Goal: Task Accomplishment & Management: Manage account settings

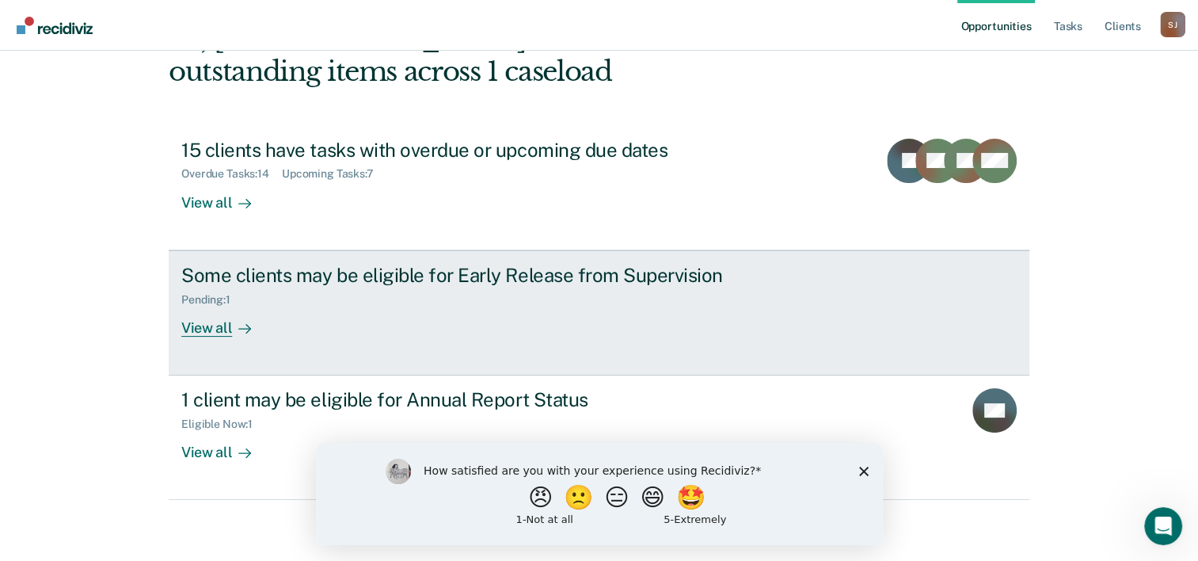
scroll to position [112, 0]
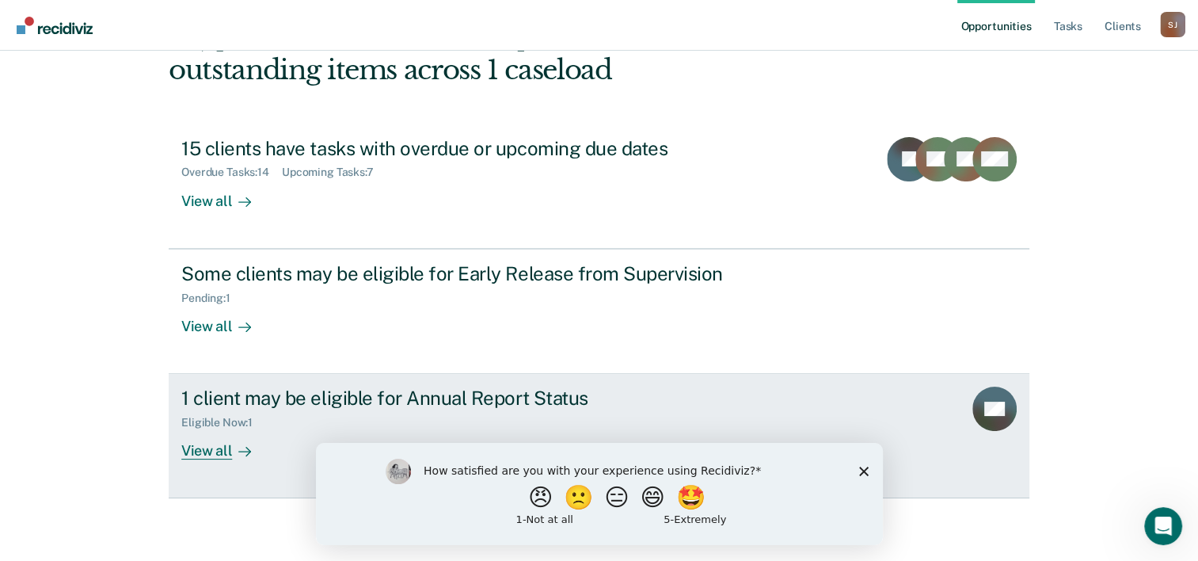
click at [216, 450] on div "View all" at bounding box center [225, 444] width 89 height 31
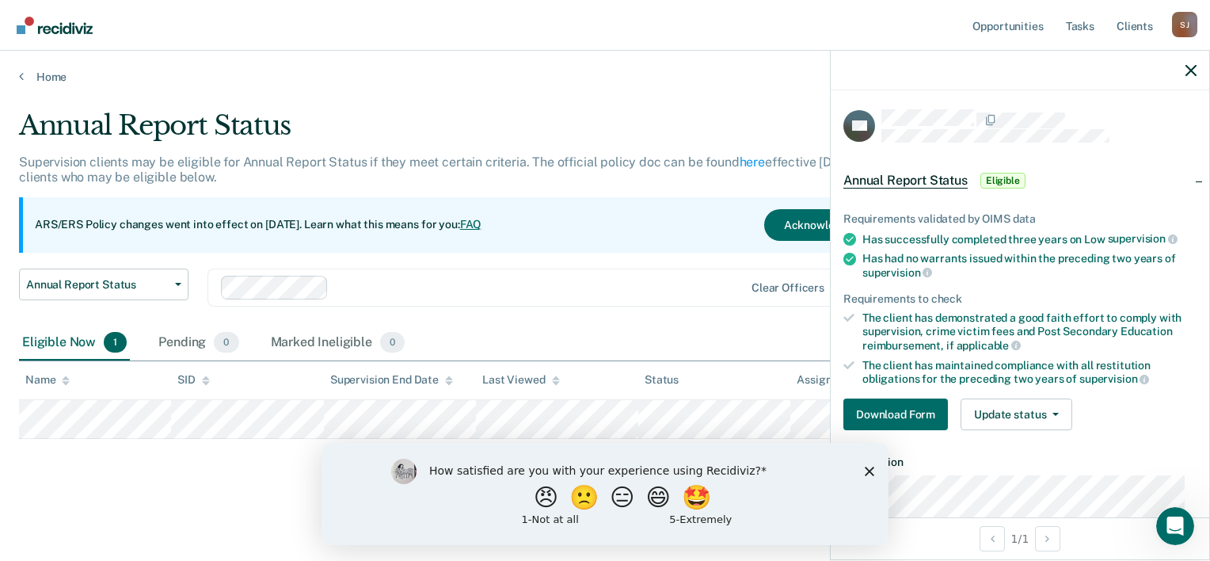
click at [866, 469] on polygon "Close survey" at bounding box center [870, 471] width 10 height 10
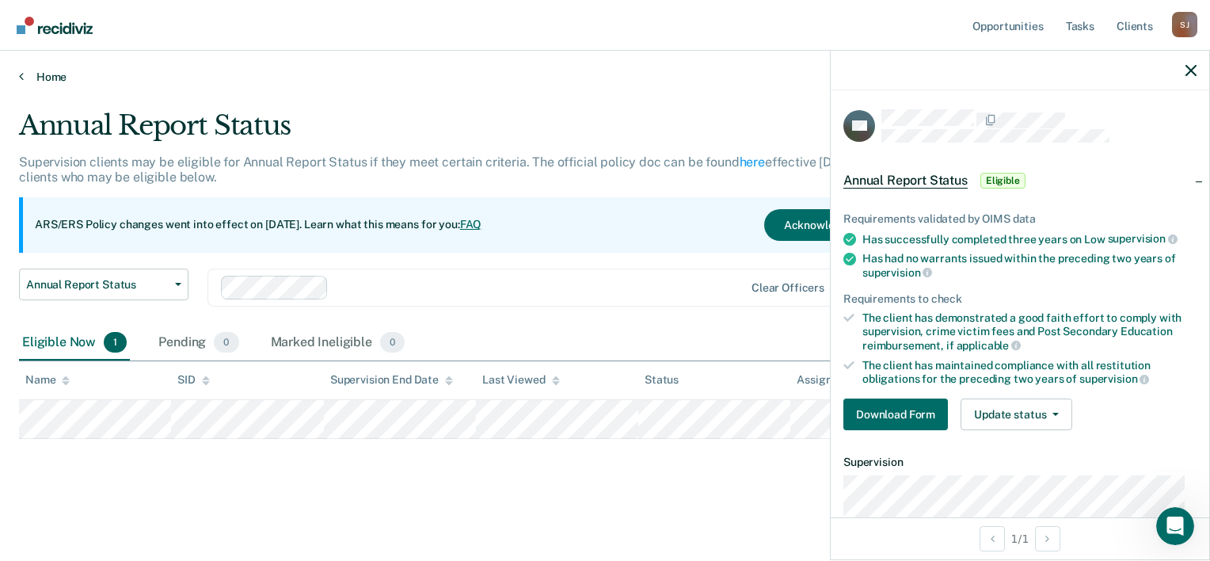
click at [51, 73] on link "Home" at bounding box center [605, 77] width 1172 height 14
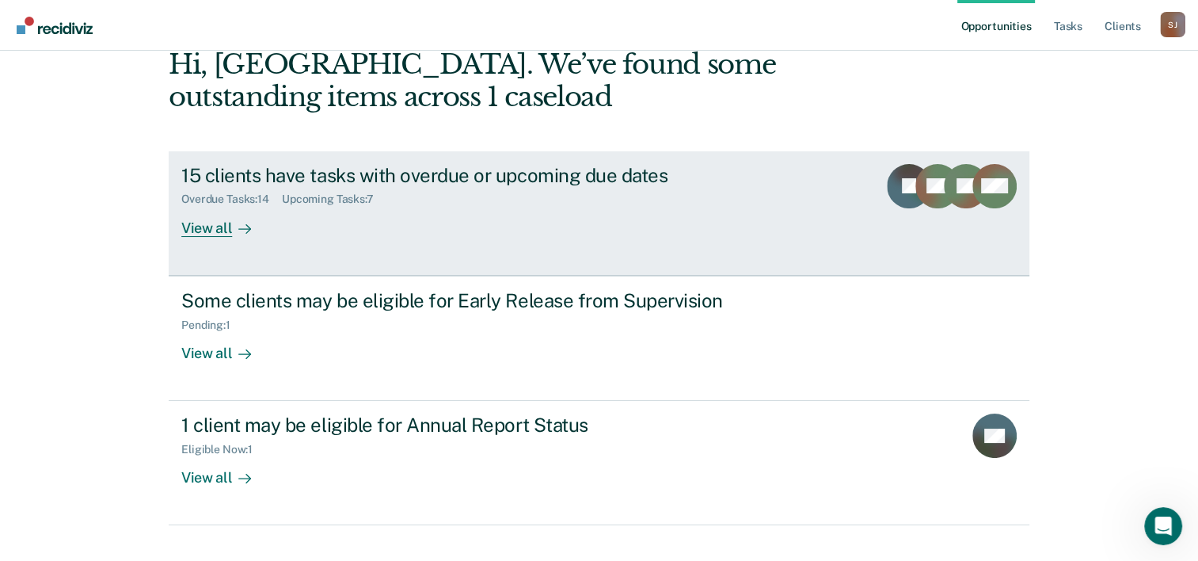
scroll to position [112, 0]
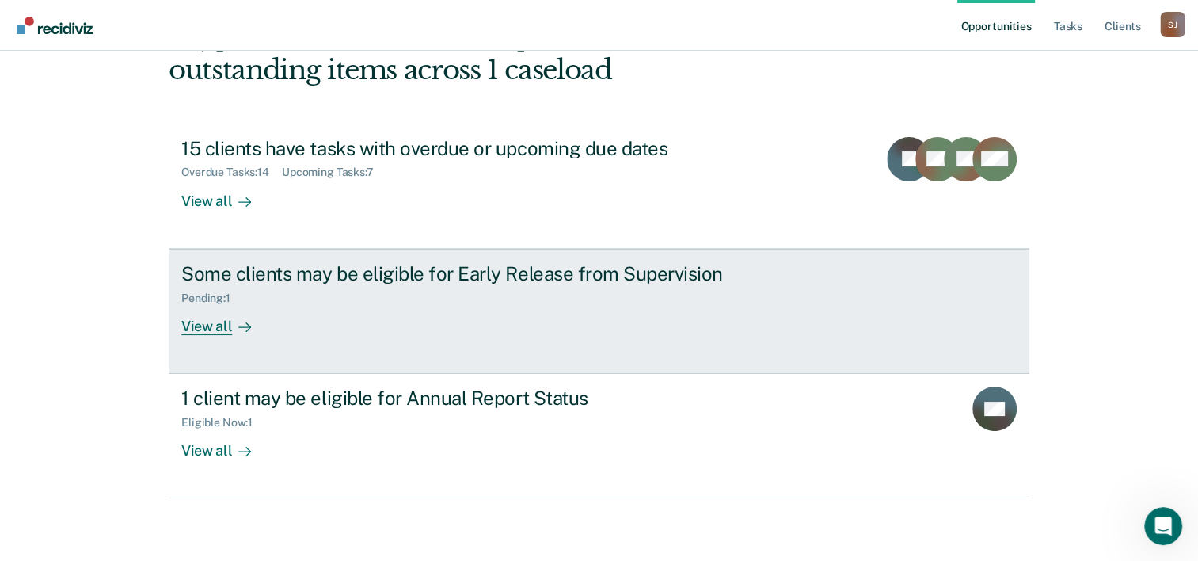
click at [211, 323] on div "View all" at bounding box center [225, 319] width 89 height 31
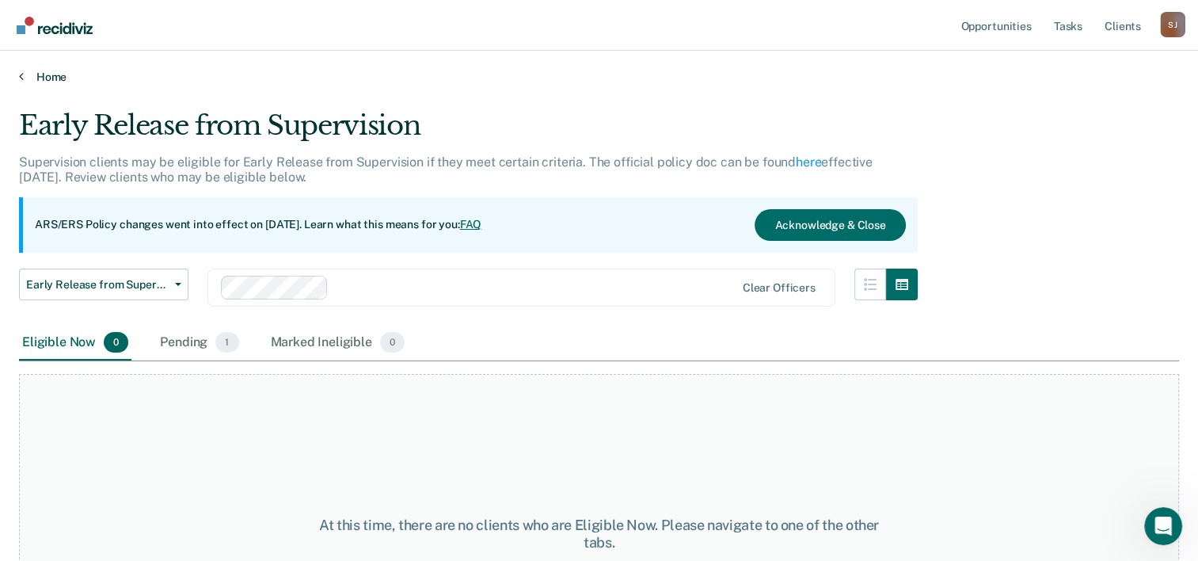
click at [48, 74] on link "Home" at bounding box center [599, 77] width 1160 height 14
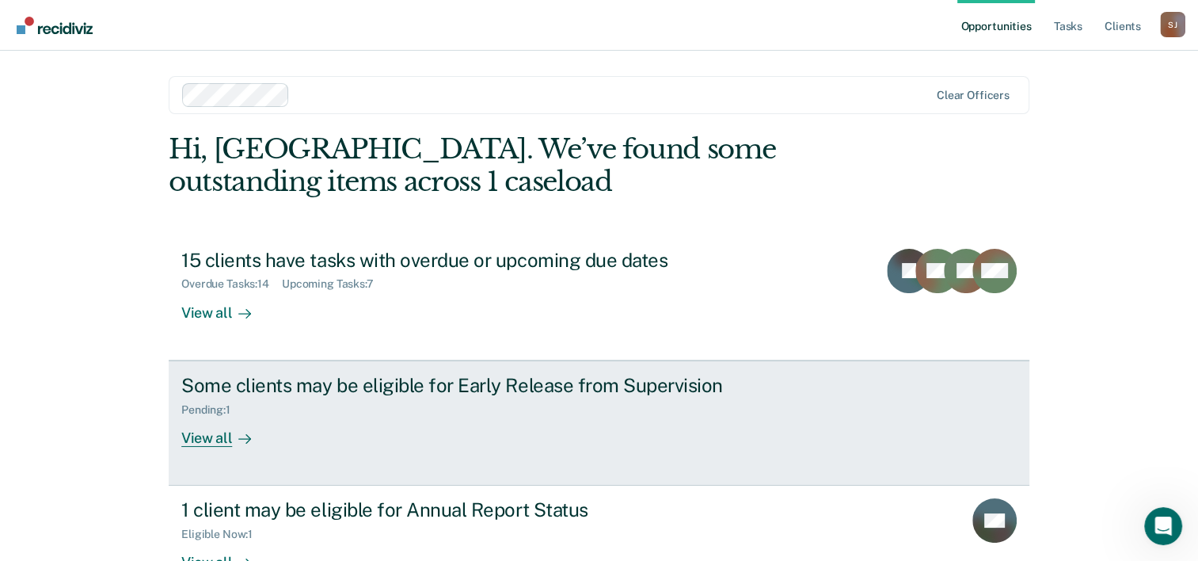
click at [219, 440] on div "View all" at bounding box center [225, 431] width 89 height 31
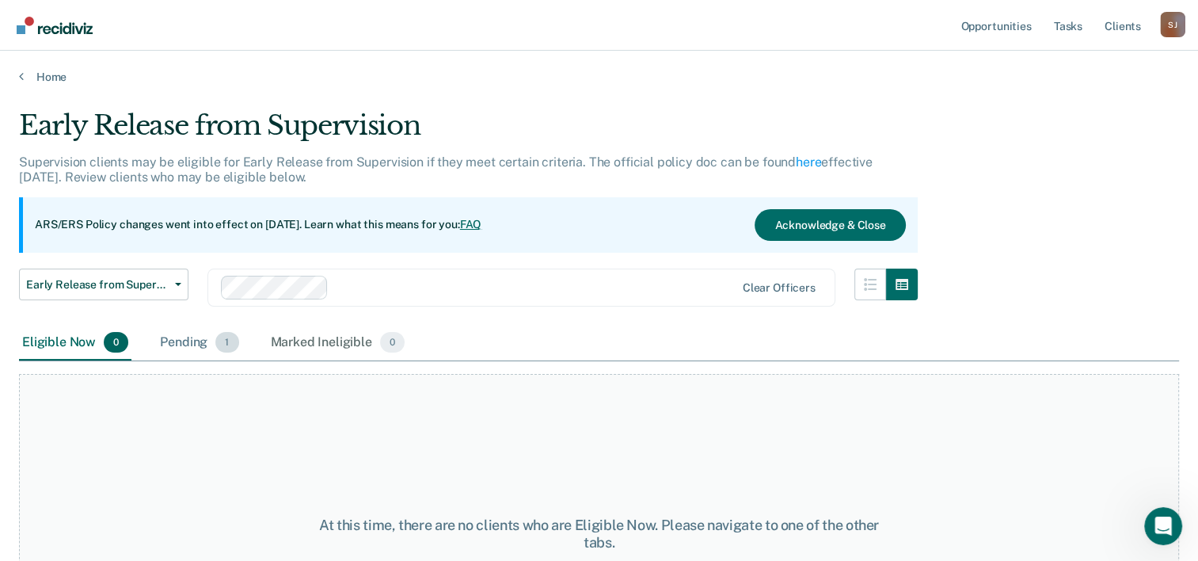
click at [200, 346] on div "Pending 1" at bounding box center [199, 342] width 85 height 35
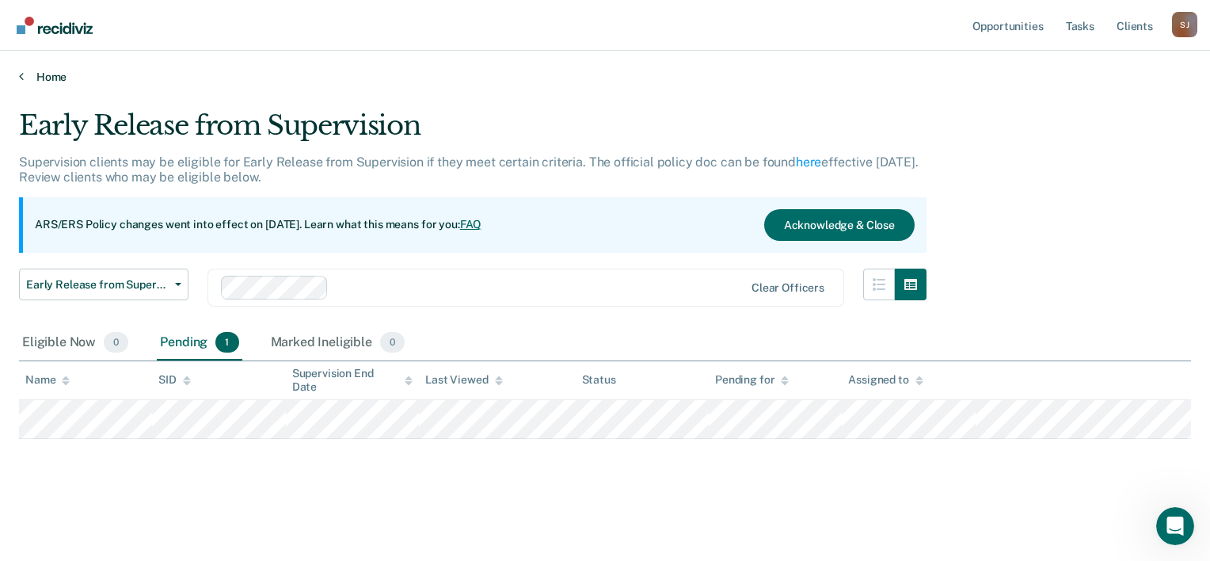
click at [36, 73] on link "Home" at bounding box center [605, 77] width 1172 height 14
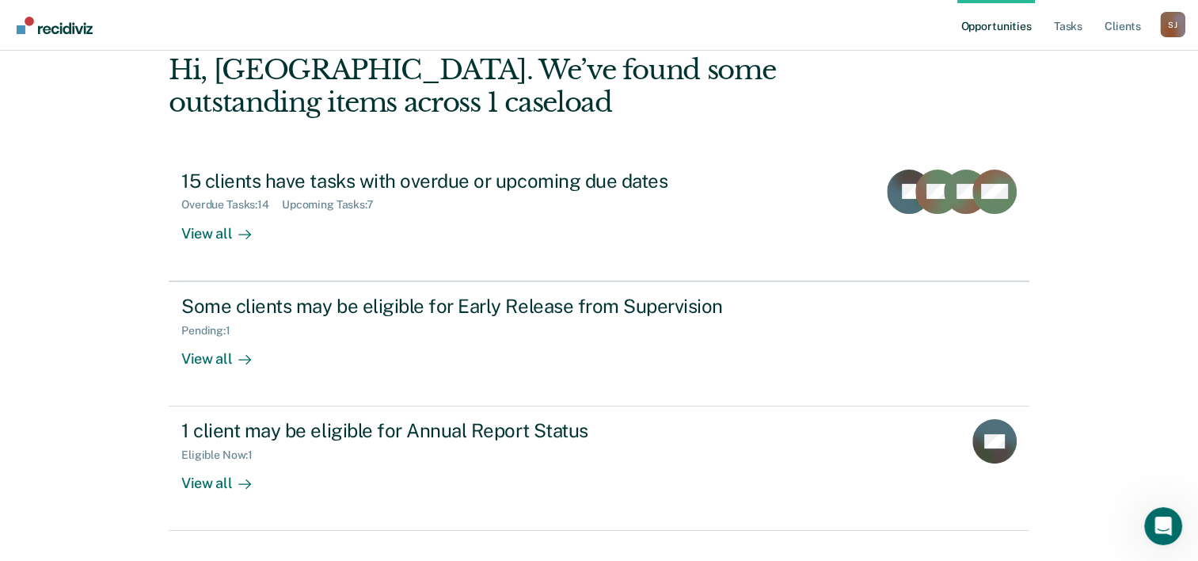
scroll to position [112, 0]
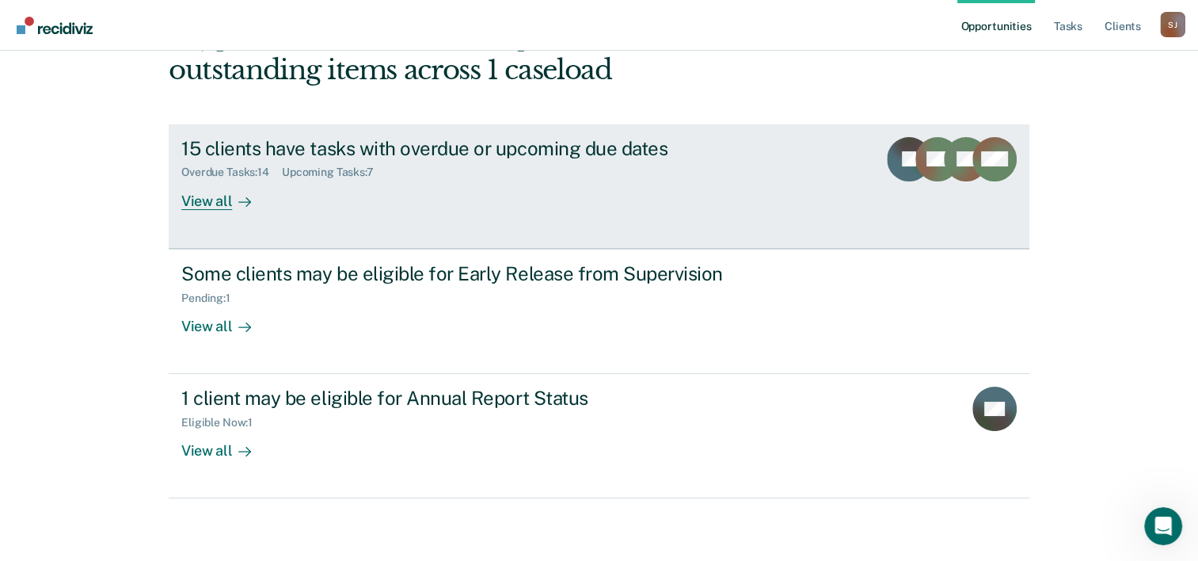
click at [214, 201] on div "View all" at bounding box center [225, 194] width 89 height 31
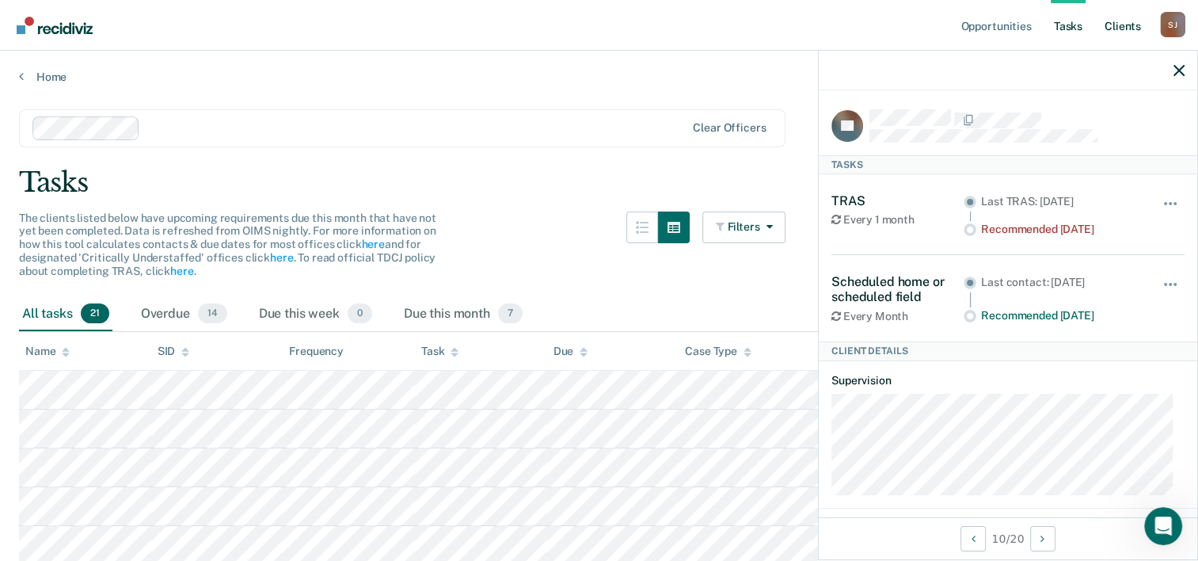
click at [1129, 23] on link "Client s" at bounding box center [1122, 25] width 43 height 51
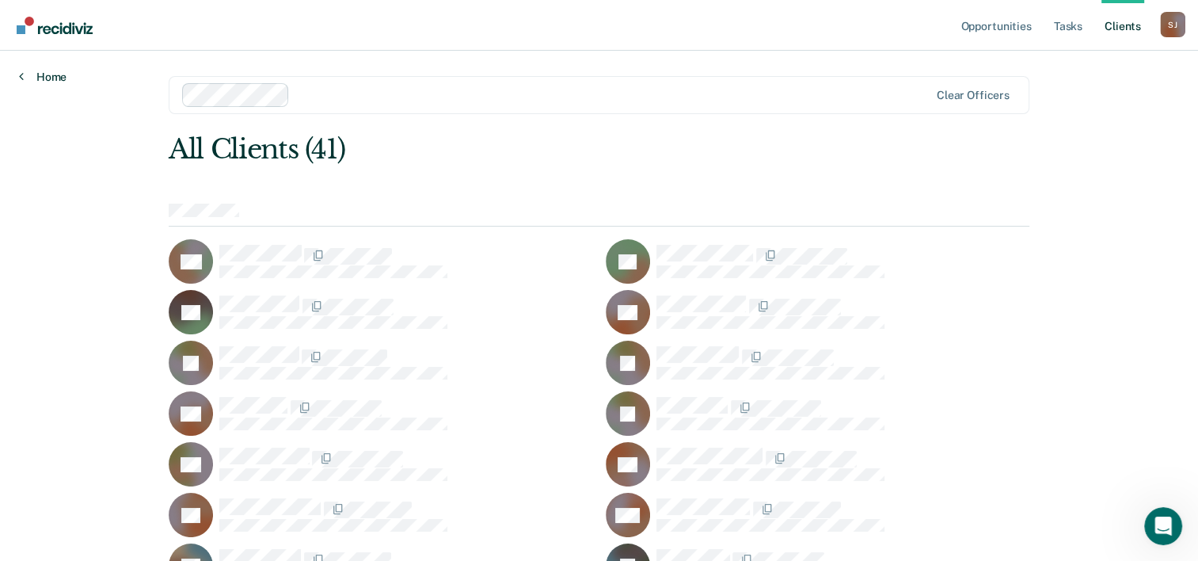
click at [19, 71] on icon at bounding box center [21, 76] width 5 height 13
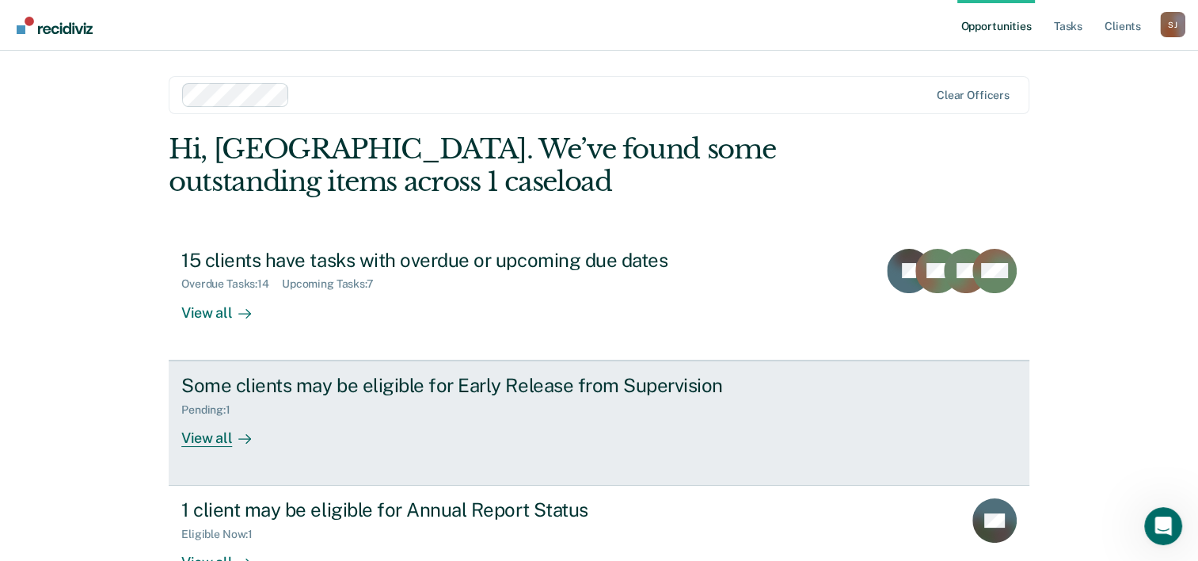
click at [405, 387] on div "Some clients may be eligible for Early Release from Supervision" at bounding box center [459, 385] width 556 height 23
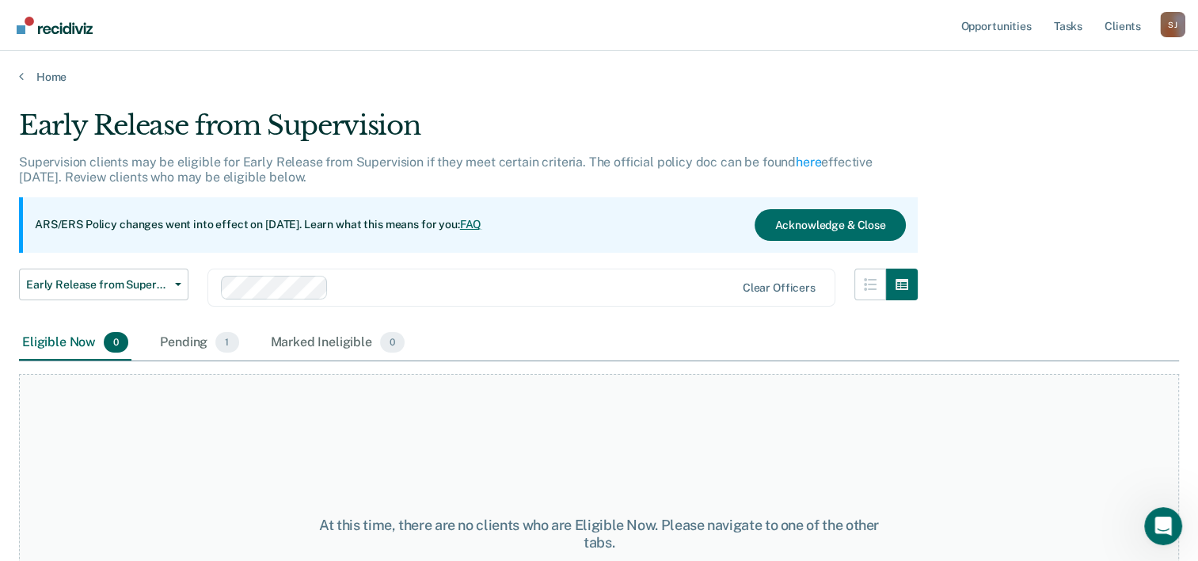
click at [48, 336] on div "Eligible Now 0" at bounding box center [75, 342] width 112 height 35
click at [188, 336] on div "Pending 1" at bounding box center [199, 342] width 85 height 35
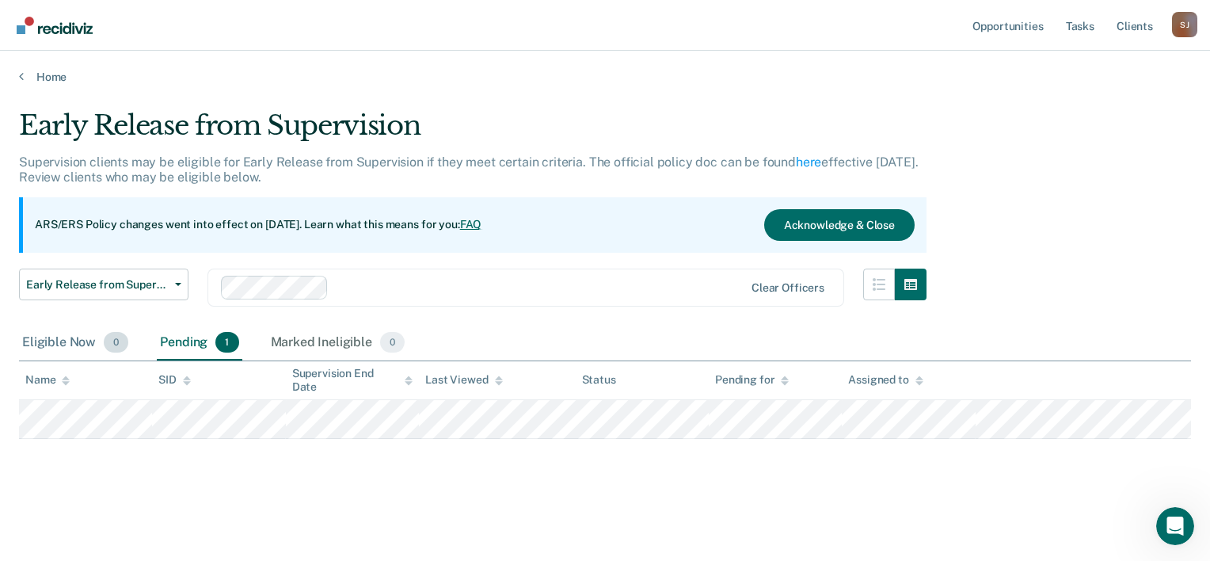
click at [70, 341] on div "Eligible Now 0" at bounding box center [75, 342] width 112 height 35
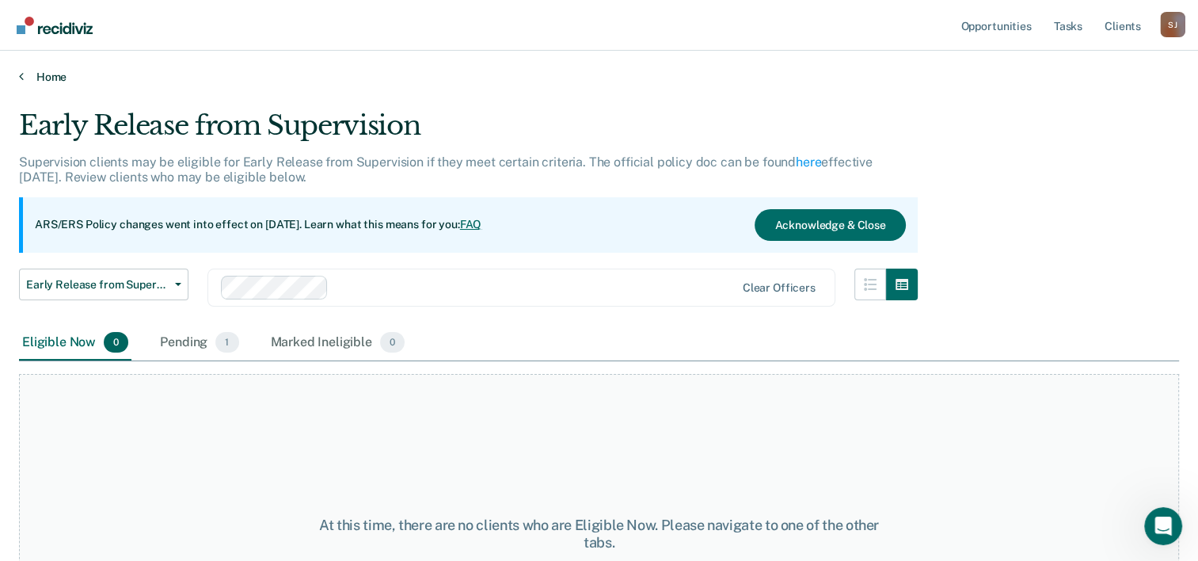
click at [41, 75] on link "Home" at bounding box center [599, 77] width 1160 height 14
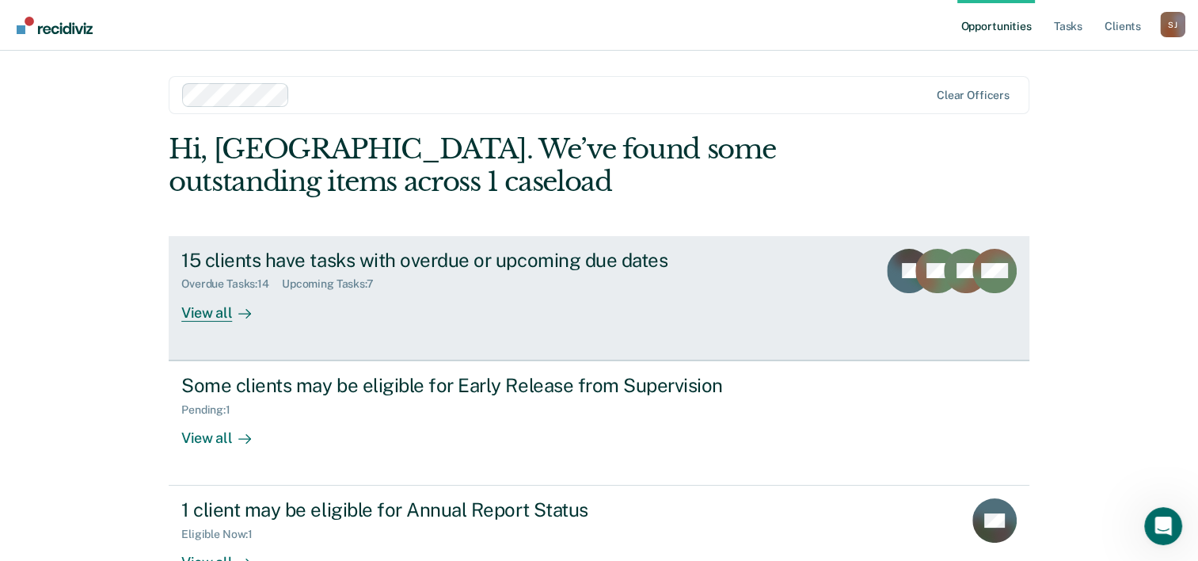
click at [402, 280] on div "Overdue Tasks : 14 Upcoming Tasks : 7" at bounding box center [459, 281] width 556 height 20
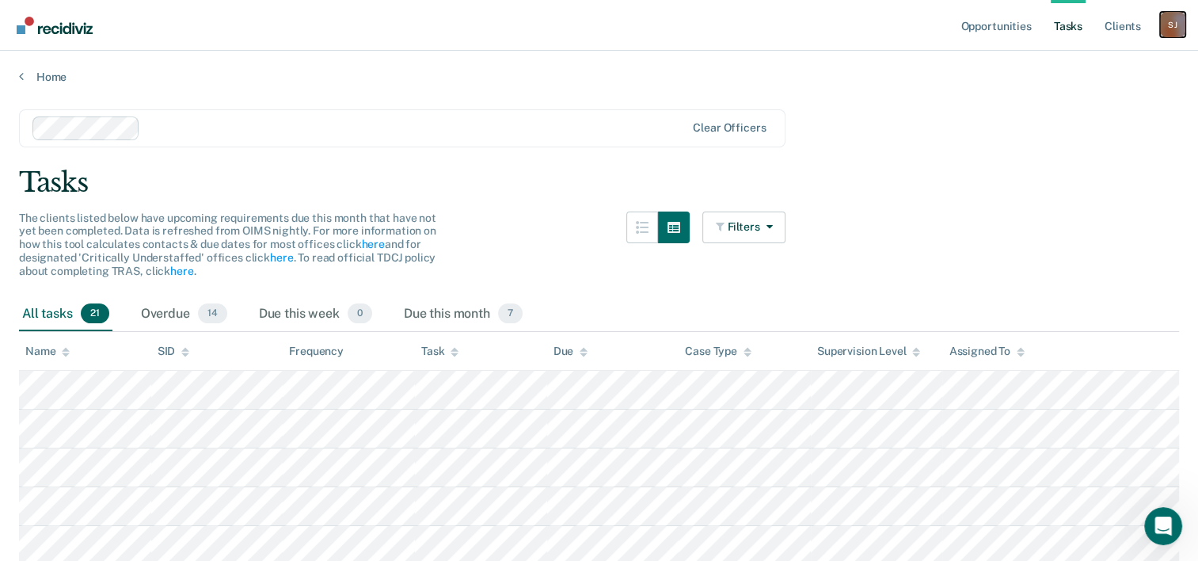
click at [1178, 25] on div "[PERSON_NAME]" at bounding box center [1172, 24] width 25 height 25
click at [1070, 101] on link "Log Out" at bounding box center [1108, 103] width 127 height 13
